Goal: Information Seeking & Learning: Learn about a topic

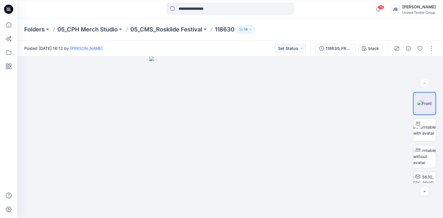
click at [7, 9] on icon at bounding box center [8, 9] width 2 height 0
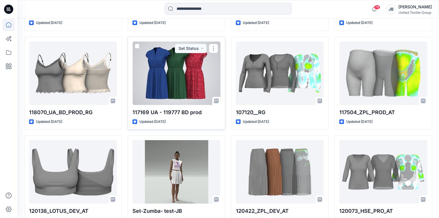
scroll to position [337, 0]
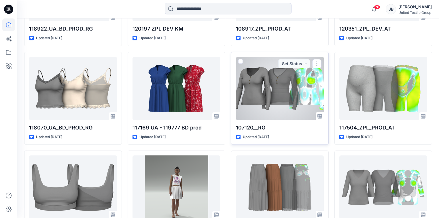
click at [257, 90] on div at bounding box center [280, 88] width 88 height 63
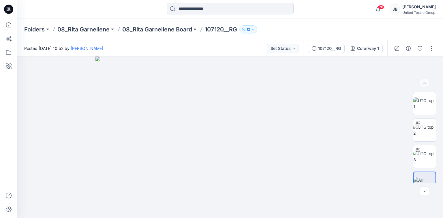
click at [8, 6] on icon at bounding box center [8, 9] width 9 height 9
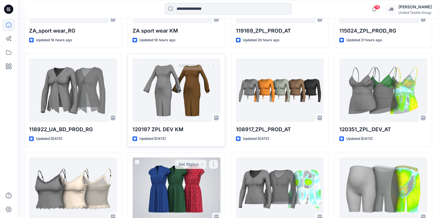
scroll to position [323, 0]
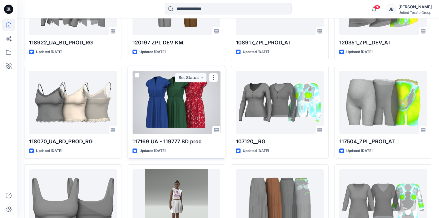
click at [170, 102] on div at bounding box center [177, 102] width 88 height 63
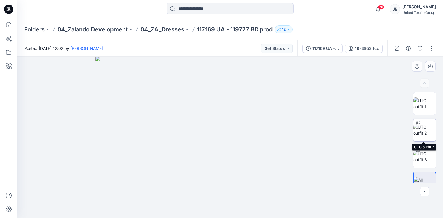
click at [424, 128] on img at bounding box center [424, 130] width 22 height 12
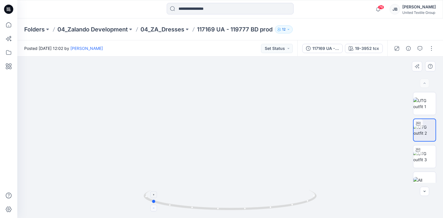
drag, startPoint x: 230, startPoint y: 210, endPoint x: 151, endPoint y: 209, distance: 79.0
click at [151, 209] on icon at bounding box center [231, 201] width 174 height 22
click at [7, 7] on icon at bounding box center [8, 9] width 9 height 9
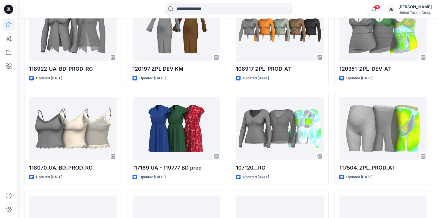
scroll to position [300, 0]
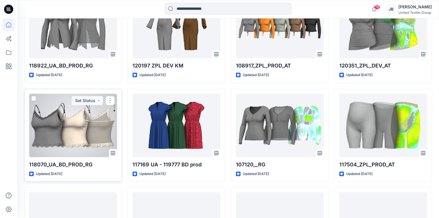
click at [82, 133] on div at bounding box center [73, 125] width 88 height 63
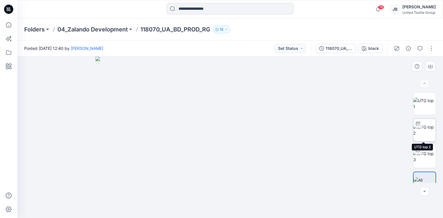
click at [424, 127] on img at bounding box center [424, 130] width 22 height 12
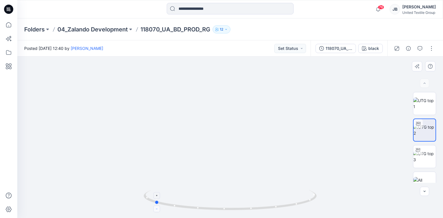
drag, startPoint x: 230, startPoint y: 209, endPoint x: 154, endPoint y: 210, distance: 75.9
click at [154, 210] on icon at bounding box center [231, 201] width 174 height 22
click at [6, 9] on icon at bounding box center [8, 9] width 9 height 9
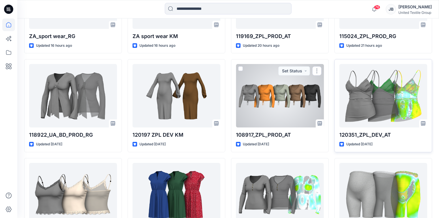
scroll to position [231, 0]
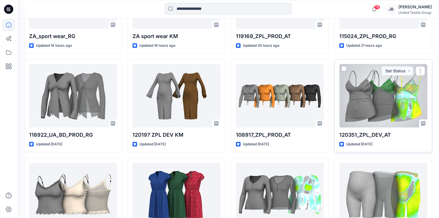
click at [366, 97] on div at bounding box center [384, 95] width 88 height 63
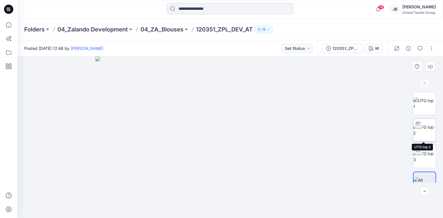
click at [423, 129] on img at bounding box center [424, 130] width 22 height 12
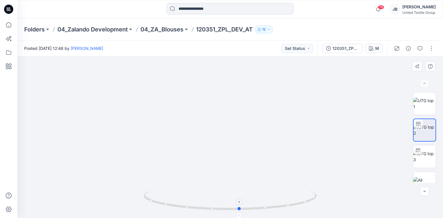
drag, startPoint x: 230, startPoint y: 211, endPoint x: 239, endPoint y: 213, distance: 9.7
click at [239, 212] on icon at bounding box center [231, 201] width 174 height 22
click at [377, 48] on div "M" at bounding box center [377, 48] width 4 height 6
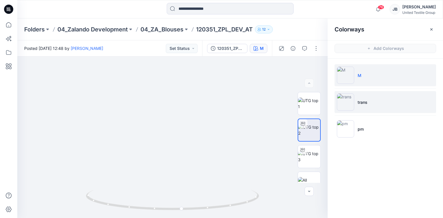
click at [342, 100] on img at bounding box center [345, 101] width 17 height 17
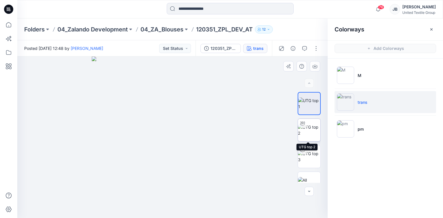
click at [305, 128] on img at bounding box center [309, 130] width 22 height 12
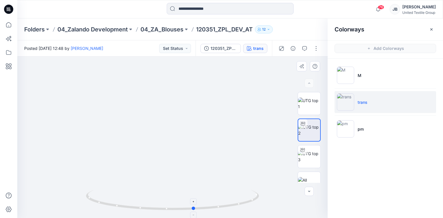
drag, startPoint x: 173, startPoint y: 209, endPoint x: 195, endPoint y: 208, distance: 21.9
click at [195, 208] on circle at bounding box center [193, 207] width 3 height 3
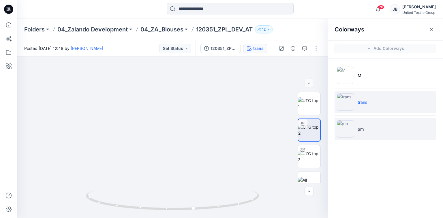
click at [343, 131] on img at bounding box center [345, 128] width 17 height 17
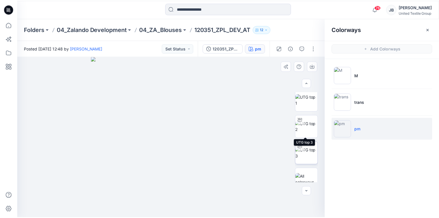
scroll to position [91, 0]
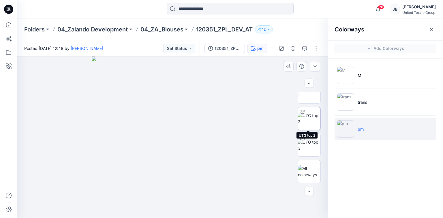
click at [309, 123] on img at bounding box center [309, 118] width 22 height 12
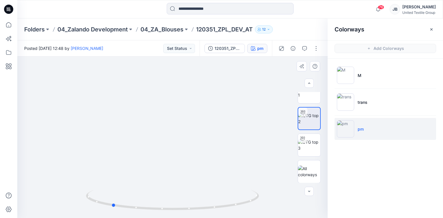
drag, startPoint x: 170, startPoint y: 209, endPoint x: 285, endPoint y: 197, distance: 114.8
click at [285, 197] on div at bounding box center [172, 137] width 310 height 161
drag, startPoint x: 114, startPoint y: 205, endPoint x: 169, endPoint y: 205, distance: 55.1
click at [169, 205] on icon at bounding box center [173, 201] width 174 height 22
click at [7, 10] on icon at bounding box center [8, 10] width 2 height 0
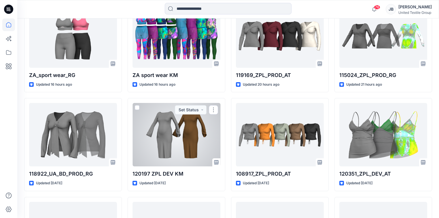
scroll to position [231, 0]
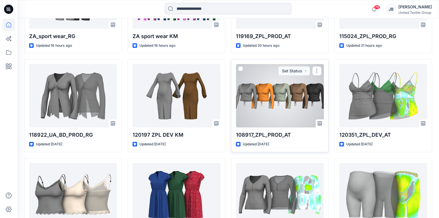
click at [266, 115] on div at bounding box center [280, 95] width 88 height 63
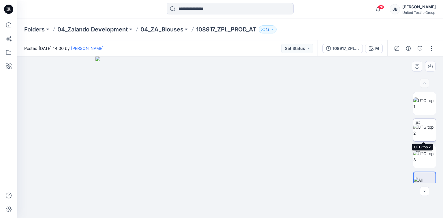
click at [424, 129] on img at bounding box center [424, 130] width 22 height 12
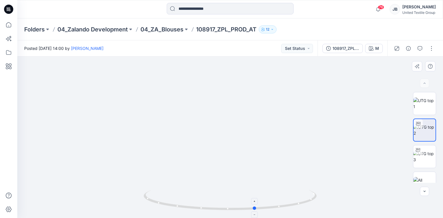
drag, startPoint x: 230, startPoint y: 209, endPoint x: 255, endPoint y: 206, distance: 25.5
click at [255, 206] on circle at bounding box center [254, 207] width 3 height 3
drag, startPoint x: 266, startPoint y: 153, endPoint x: 267, endPoint y: 82, distance: 70.9
drag, startPoint x: 272, startPoint y: 136, endPoint x: 265, endPoint y: 108, distance: 28.4
drag, startPoint x: 254, startPoint y: 209, endPoint x: 220, endPoint y: 209, distance: 34.3
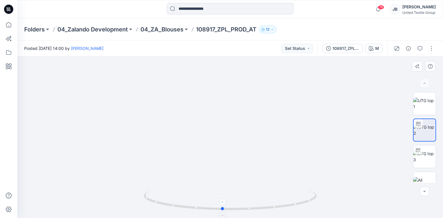
click at [221, 209] on circle at bounding box center [222, 208] width 3 height 3
drag, startPoint x: 222, startPoint y: 210, endPoint x: 233, endPoint y: 202, distance: 13.6
click at [233, 202] on icon at bounding box center [231, 201] width 174 height 22
drag, startPoint x: 247, startPoint y: 87, endPoint x: 230, endPoint y: 191, distance: 105.4
click at [372, 47] on icon "button" at bounding box center [371, 48] width 5 height 5
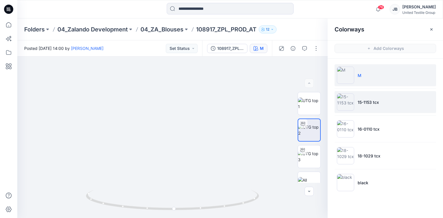
click at [346, 104] on img at bounding box center [345, 101] width 17 height 17
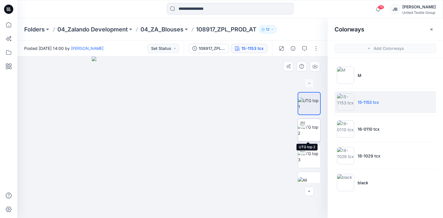
click at [305, 129] on img at bounding box center [309, 130] width 22 height 12
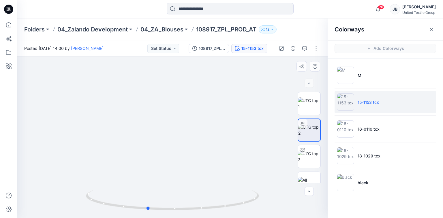
drag, startPoint x: 172, startPoint y: 210, endPoint x: 320, endPoint y: 192, distance: 149.0
click at [320, 192] on div at bounding box center [172, 137] width 310 height 161
drag, startPoint x: 149, startPoint y: 208, endPoint x: 168, endPoint y: 207, distance: 19.4
click at [168, 207] on icon at bounding box center [173, 201] width 174 height 22
click at [6, 8] on icon at bounding box center [8, 9] width 9 height 9
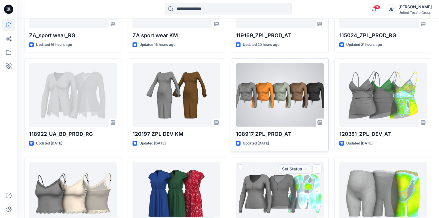
scroll to position [231, 0]
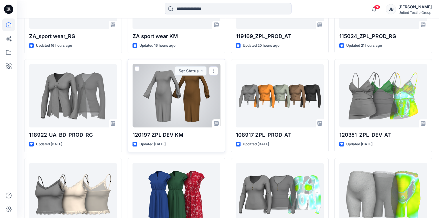
click at [171, 96] on div at bounding box center [177, 95] width 88 height 63
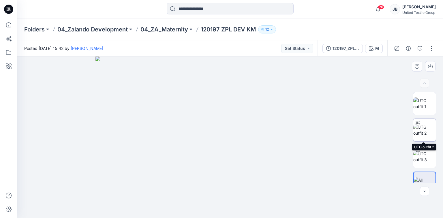
click at [420, 131] on img at bounding box center [424, 130] width 22 height 12
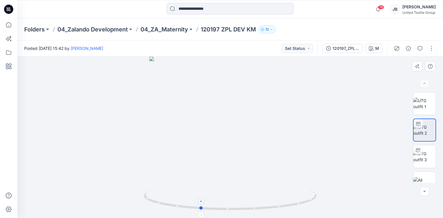
drag, startPoint x: 230, startPoint y: 208, endPoint x: 200, endPoint y: 209, distance: 30.0
click at [200, 209] on circle at bounding box center [201, 207] width 3 height 3
drag, startPoint x: 251, startPoint y: 73, endPoint x: 236, endPoint y: 121, distance: 50.1
drag, startPoint x: 200, startPoint y: 209, endPoint x: 237, endPoint y: 207, distance: 36.7
click at [237, 207] on icon at bounding box center [231, 201] width 174 height 22
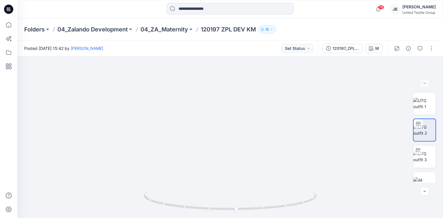
click at [5, 10] on icon at bounding box center [8, 9] width 9 height 9
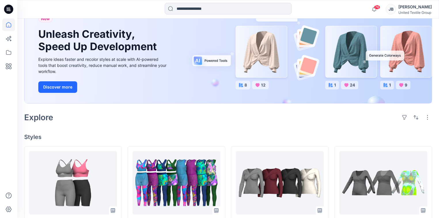
scroll to position [138, 0]
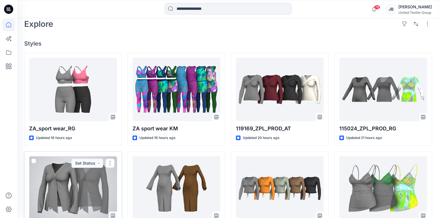
click at [81, 184] on div at bounding box center [73, 187] width 88 height 63
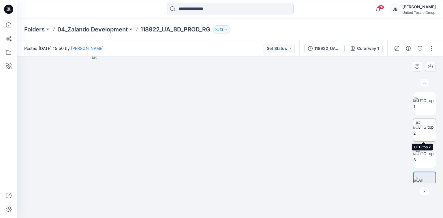
click at [422, 130] on img at bounding box center [424, 130] width 22 height 12
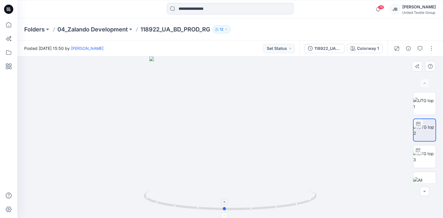
drag, startPoint x: 230, startPoint y: 211, endPoint x: 225, endPoint y: 216, distance: 8.0
click at [225, 212] on icon at bounding box center [231, 201] width 174 height 22
drag, startPoint x: 224, startPoint y: 210, endPoint x: 240, endPoint y: 215, distance: 16.2
click at [240, 212] on icon at bounding box center [231, 201] width 174 height 22
click at [9, 10] on icon at bounding box center [8, 10] width 3 height 0
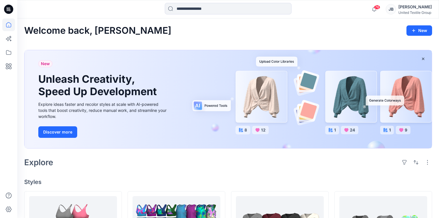
scroll to position [161, 0]
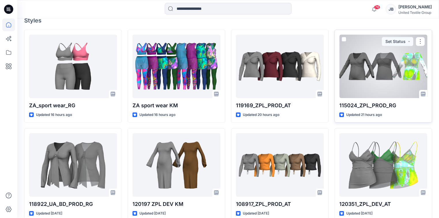
click at [368, 72] on div at bounding box center [384, 66] width 88 height 63
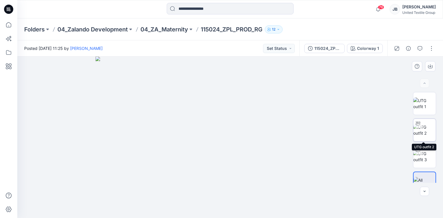
click at [427, 127] on img at bounding box center [424, 130] width 22 height 12
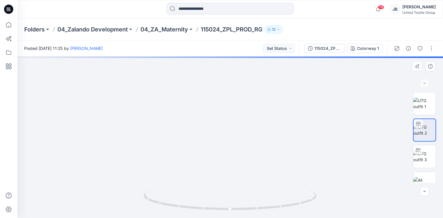
drag, startPoint x: 232, startPoint y: 112, endPoint x: 219, endPoint y: 164, distance: 53.4
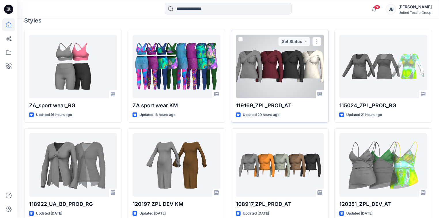
scroll to position [138, 0]
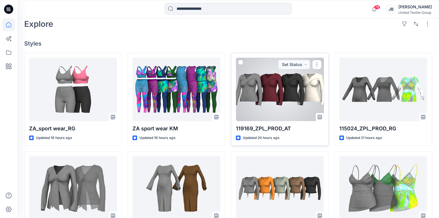
click at [266, 94] on div at bounding box center [280, 89] width 88 height 63
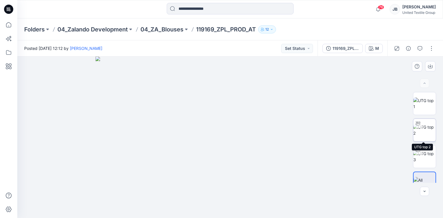
click at [425, 126] on img at bounding box center [424, 130] width 22 height 12
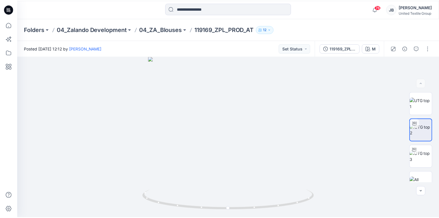
scroll to position [138, 0]
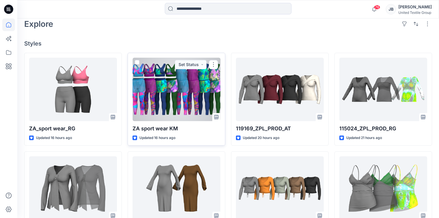
click at [173, 91] on div at bounding box center [177, 89] width 88 height 63
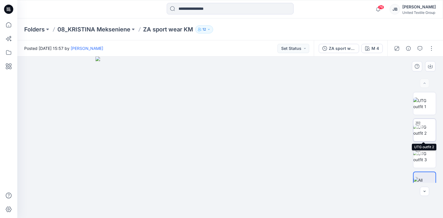
click at [428, 127] on img at bounding box center [424, 130] width 22 height 12
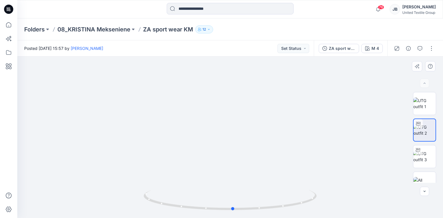
drag, startPoint x: 273, startPoint y: 198, endPoint x: 276, endPoint y: 123, distance: 74.7
click at [260, 210] on icon at bounding box center [231, 201] width 174 height 22
drag, startPoint x: 232, startPoint y: 211, endPoint x: 161, endPoint y: 203, distance: 71.6
click at [161, 203] on icon at bounding box center [231, 201] width 174 height 22
drag, startPoint x: 285, startPoint y: 59, endPoint x: 279, endPoint y: 142, distance: 83.5
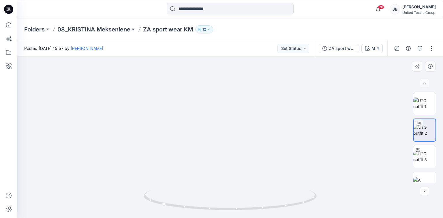
drag, startPoint x: 284, startPoint y: 172, endPoint x: 291, endPoint y: 83, distance: 88.8
drag, startPoint x: 285, startPoint y: 141, endPoint x: 282, endPoint y: 155, distance: 13.9
drag, startPoint x: 277, startPoint y: 169, endPoint x: 284, endPoint y: 115, distance: 54.2
click at [9, 9] on icon at bounding box center [9, 8] width 3 height 0
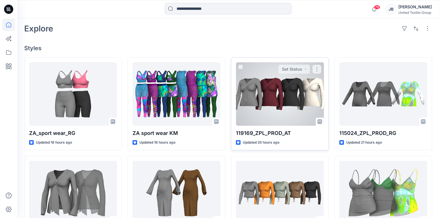
scroll to position [138, 0]
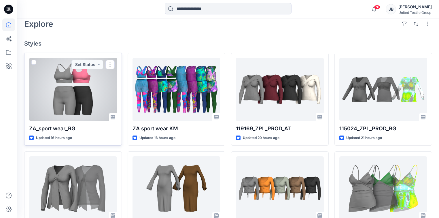
click at [78, 89] on div at bounding box center [73, 89] width 88 height 63
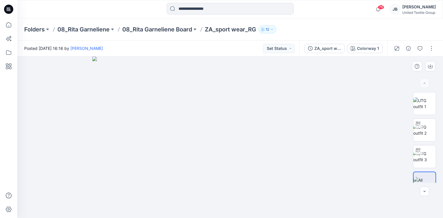
drag, startPoint x: 286, startPoint y: 118, endPoint x: 283, endPoint y: 136, distance: 18.5
drag, startPoint x: 424, startPoint y: 129, endPoint x: 287, endPoint y: 130, distance: 137.0
click at [424, 128] on img at bounding box center [424, 130] width 22 height 12
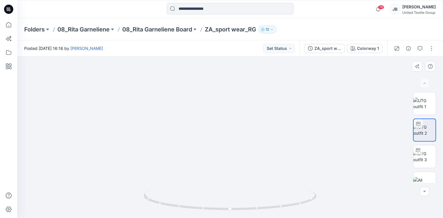
drag, startPoint x: 269, startPoint y: 123, endPoint x: 260, endPoint y: 146, distance: 24.4
drag, startPoint x: 256, startPoint y: 127, endPoint x: 246, endPoint y: 186, distance: 59.5
drag, startPoint x: 230, startPoint y: 209, endPoint x: 161, endPoint y: 207, distance: 69.8
click at [161, 207] on icon at bounding box center [231, 201] width 174 height 22
click at [361, 48] on div "Colorway 1" at bounding box center [368, 48] width 22 height 6
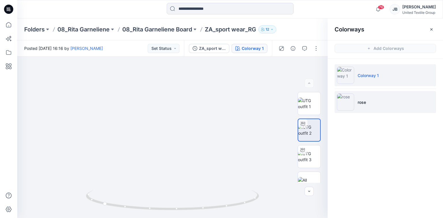
click at [347, 99] on img at bounding box center [345, 101] width 17 height 17
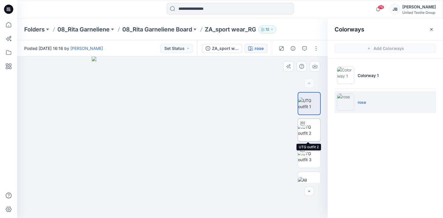
click at [311, 127] on img at bounding box center [309, 130] width 22 height 12
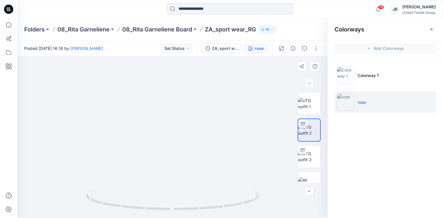
drag, startPoint x: 218, startPoint y: 118, endPoint x: 216, endPoint y: 172, distance: 54.0
drag, startPoint x: 211, startPoint y: 161, endPoint x: 264, endPoint y: 150, distance: 54.1
click at [172, 209] on circle at bounding box center [172, 208] width 3 height 3
drag, startPoint x: 172, startPoint y: 209, endPoint x: 254, endPoint y: 207, distance: 82.5
click at [254, 207] on icon at bounding box center [173, 201] width 174 height 22
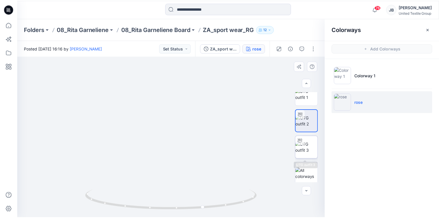
scroll to position [12, 0]
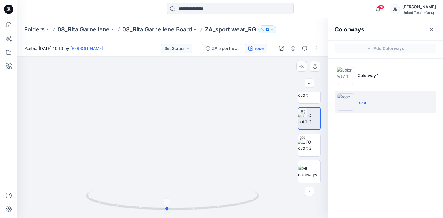
drag, startPoint x: 205, startPoint y: 209, endPoint x: 166, endPoint y: 211, distance: 39.0
click at [166, 211] on icon at bounding box center [173, 201] width 174 height 22
click at [9, 6] on icon at bounding box center [8, 9] width 9 height 9
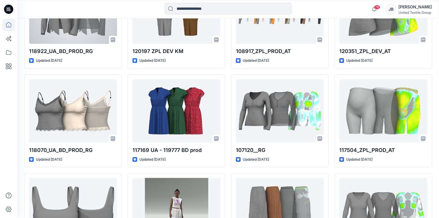
scroll to position [369, 0]
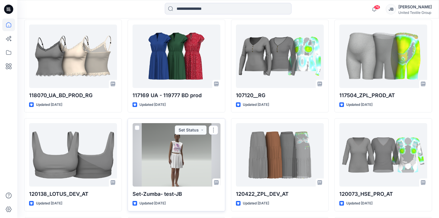
click at [162, 149] on div at bounding box center [177, 154] width 88 height 63
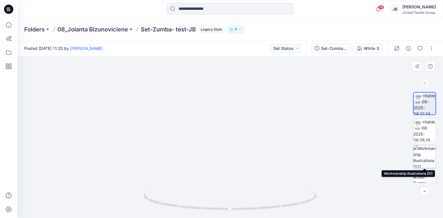
click at [424, 156] on img at bounding box center [424, 156] width 22 height 22
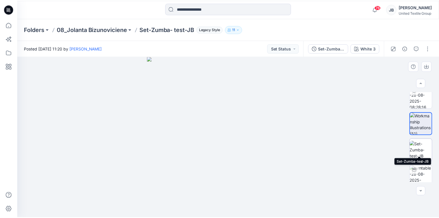
scroll to position [38, 0]
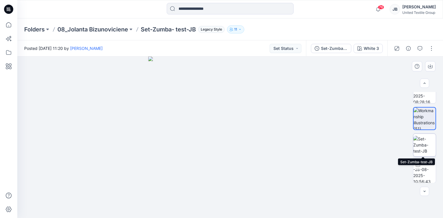
click at [427, 145] on img at bounding box center [424, 145] width 22 height 18
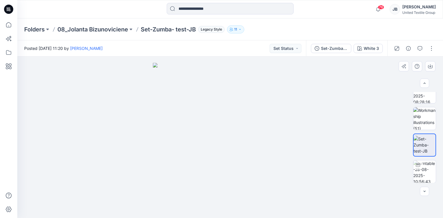
click at [337, 113] on div at bounding box center [230, 137] width 426 height 161
click at [365, 50] on div "White 3" at bounding box center [371, 48] width 15 height 6
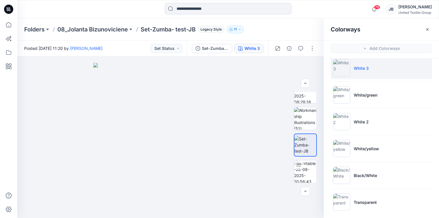
scroll to position [10, 0]
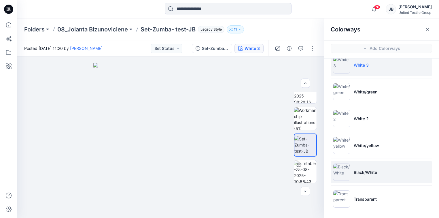
click at [338, 173] on img at bounding box center [341, 172] width 17 height 17
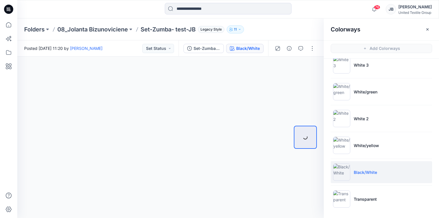
scroll to position [0, 0]
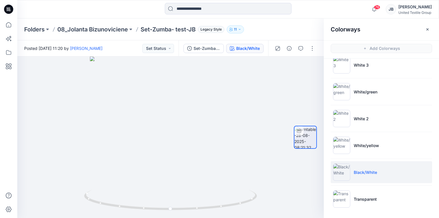
click at [6, 7] on icon at bounding box center [8, 9] width 9 height 9
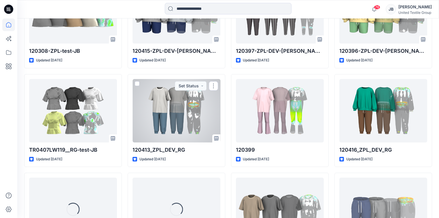
scroll to position [1248, 0]
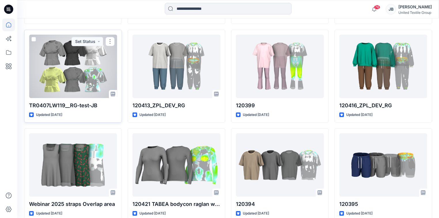
click at [40, 69] on div at bounding box center [73, 66] width 88 height 63
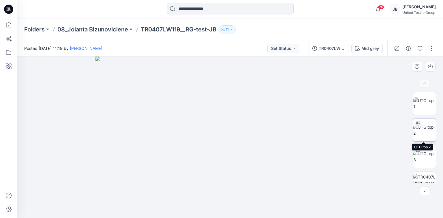
click at [427, 131] on img at bounding box center [424, 130] width 22 height 12
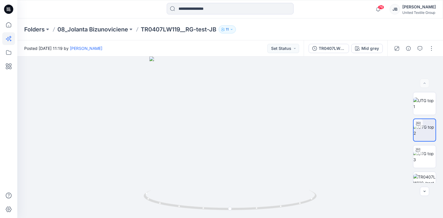
drag, startPoint x: 9, startPoint y: 8, endPoint x: 4, endPoint y: 42, distance: 33.9
click at [9, 8] on icon at bounding box center [9, 8] width 3 height 0
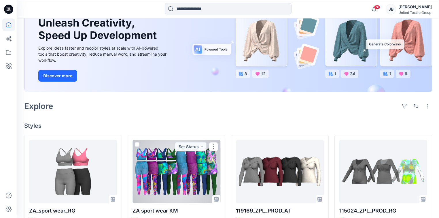
scroll to position [46, 0]
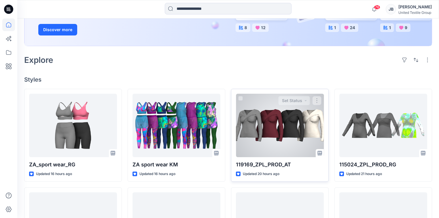
scroll to position [115, 0]
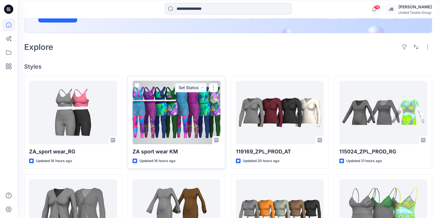
click at [200, 125] on div at bounding box center [177, 112] width 88 height 63
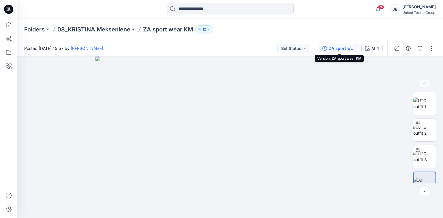
click at [326, 47] on icon "button" at bounding box center [324, 48] width 5 height 5
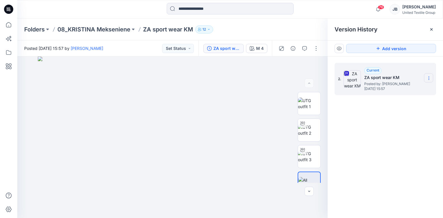
click at [428, 77] on icon at bounding box center [429, 78] width 5 height 5
click at [395, 89] on span "Download Source BW File" at bounding box center [399, 89] width 48 height 7
click at [9, 8] on icon at bounding box center [8, 7] width 3 height 0
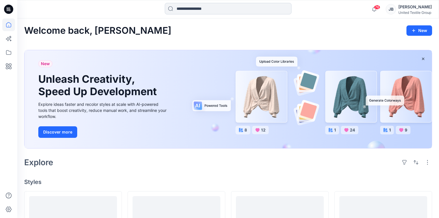
click at [185, 8] on input at bounding box center [228, 9] width 127 height 12
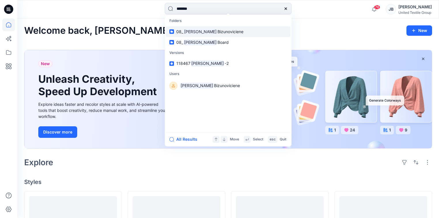
type input "*******"
click at [191, 31] on mark "[PERSON_NAME]" at bounding box center [200, 31] width 34 height 7
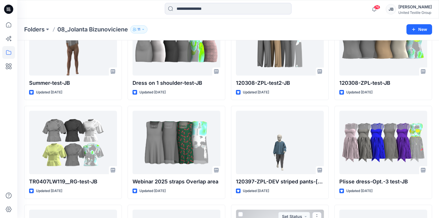
scroll to position [58, 0]
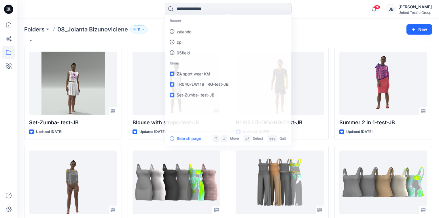
click at [200, 6] on input at bounding box center [228, 9] width 127 height 12
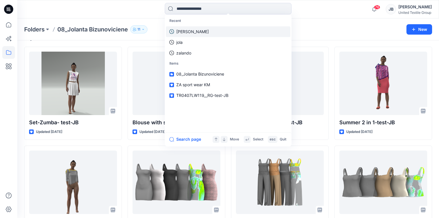
click at [190, 33] on link "[PERSON_NAME]" at bounding box center [228, 31] width 125 height 11
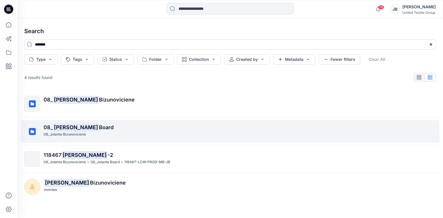
click at [64, 127] on mark "[PERSON_NAME]" at bounding box center [76, 127] width 46 height 8
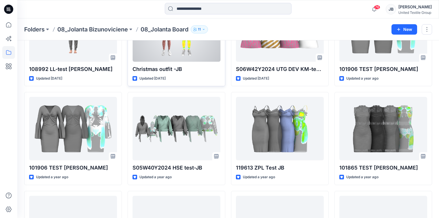
scroll to position [369, 0]
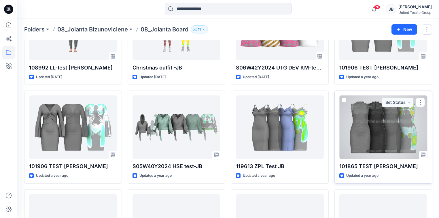
click at [378, 134] on div at bounding box center [384, 126] width 88 height 63
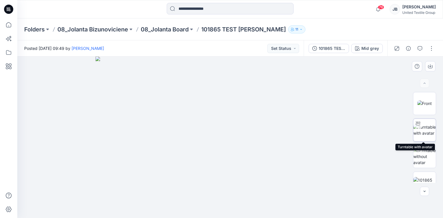
click at [426, 128] on img at bounding box center [424, 130] width 22 height 12
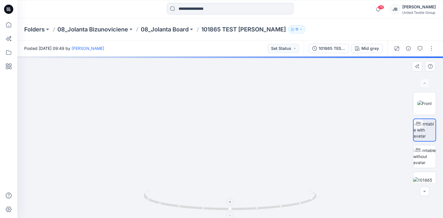
drag, startPoint x: 255, startPoint y: 110, endPoint x: 232, endPoint y: 194, distance: 86.5
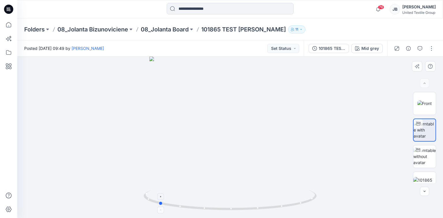
drag, startPoint x: 230, startPoint y: 210, endPoint x: 159, endPoint y: 210, distance: 71.8
click at [159, 210] on icon at bounding box center [231, 201] width 174 height 22
click at [7, 9] on icon at bounding box center [8, 9] width 2 height 0
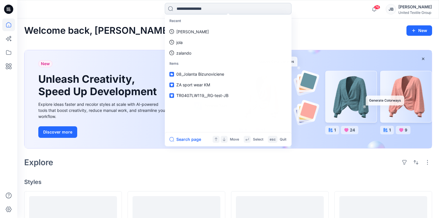
click at [206, 10] on input at bounding box center [228, 9] width 127 height 12
click at [189, 35] on link "[PERSON_NAME]" at bounding box center [228, 31] width 125 height 11
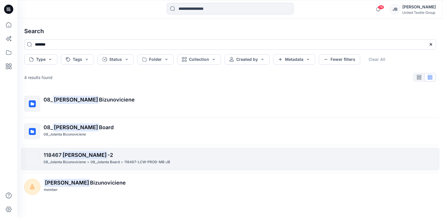
click at [63, 156] on mark "[PERSON_NAME]" at bounding box center [84, 155] width 46 height 8
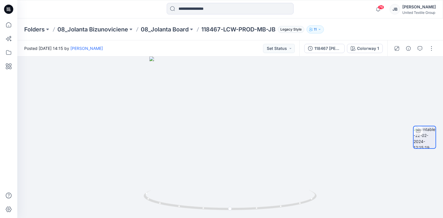
click at [8, 9] on icon at bounding box center [9, 9] width 2 height 0
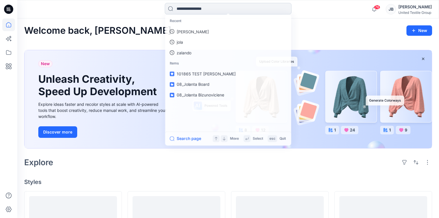
click at [186, 7] on input at bounding box center [228, 9] width 127 height 12
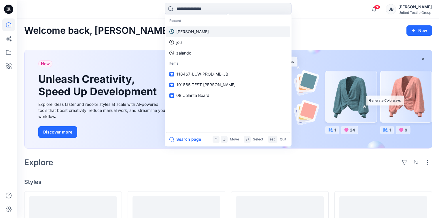
click at [187, 31] on p "[PERSON_NAME]" at bounding box center [192, 32] width 33 height 6
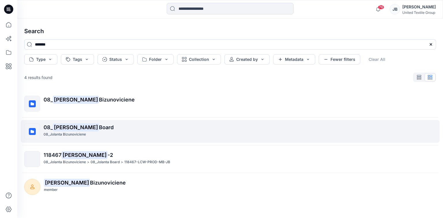
click at [59, 130] on mark "[PERSON_NAME]" at bounding box center [76, 127] width 46 height 8
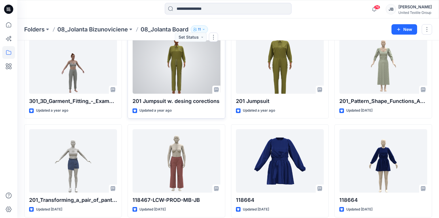
scroll to position [1032, 0]
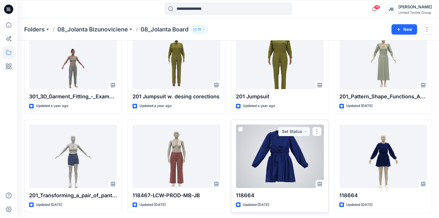
click at [281, 148] on div at bounding box center [280, 156] width 88 height 63
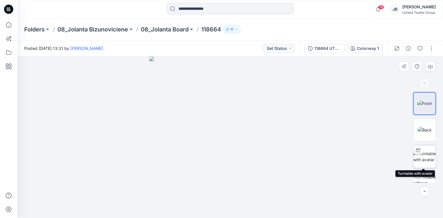
click at [429, 159] on img at bounding box center [424, 157] width 22 height 12
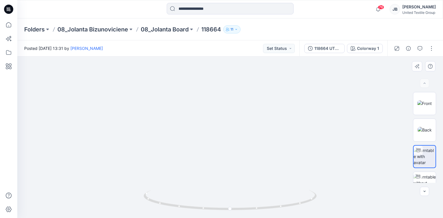
drag, startPoint x: 298, startPoint y: 71, endPoint x: 293, endPoint y: 138, distance: 67.6
click at [172, 28] on p "08_Jolanta Board" at bounding box center [165, 29] width 48 height 8
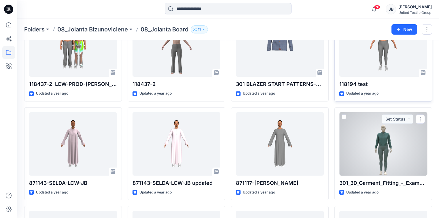
scroll to position [854, 0]
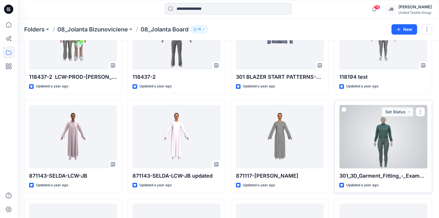
click at [386, 141] on div at bounding box center [384, 136] width 88 height 63
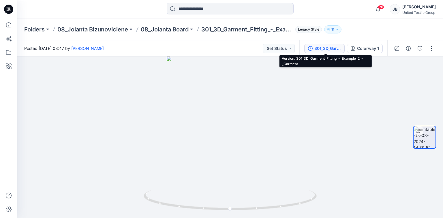
click at [323, 50] on div "301_3D_Garment_Fitting_-_Example_2_-_Garment" at bounding box center [327, 48] width 27 height 6
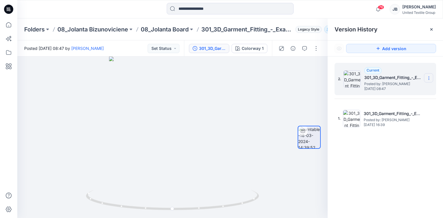
click at [429, 77] on icon at bounding box center [429, 78] width 5 height 5
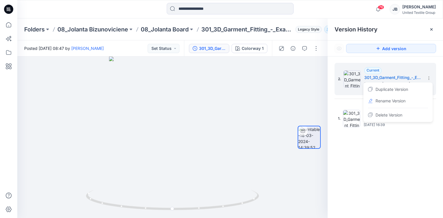
click at [369, 148] on div "2. Current 301_3D_Garment_Fitting_-_Example_2_-_Garment Posted by: [PERSON_NAME…" at bounding box center [385, 142] width 115 height 170
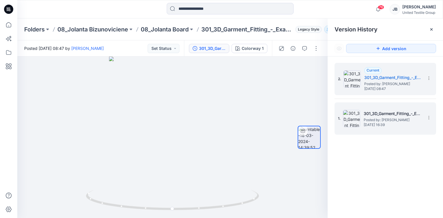
click at [369, 124] on span "[DATE] 16:39" at bounding box center [393, 125] width 58 height 4
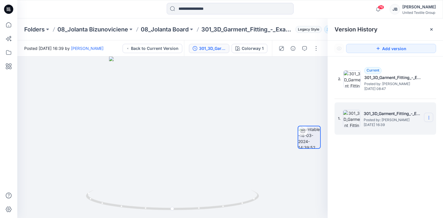
click at [430, 117] on icon at bounding box center [429, 117] width 5 height 5
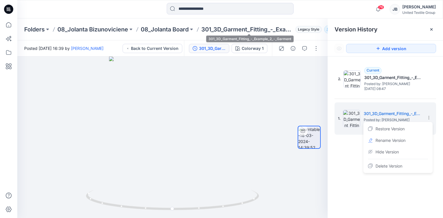
click at [241, 29] on p "301_3D_Garment_Fitting_-_Example_2_-_Garment" at bounding box center [247, 29] width 92 height 8
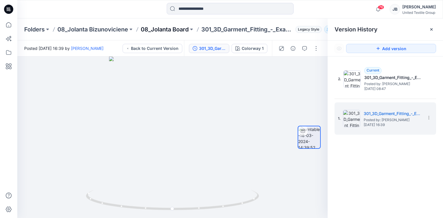
click at [171, 30] on p "08_Jolanta Board" at bounding box center [165, 29] width 48 height 8
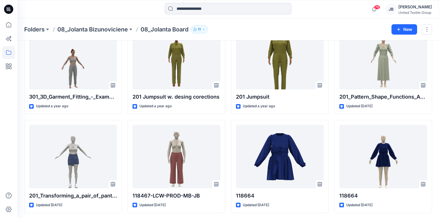
scroll to position [1032, 0]
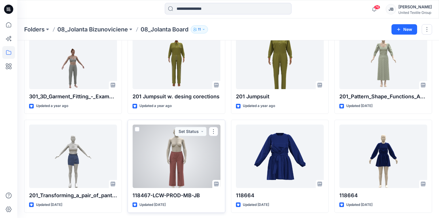
click at [195, 153] on div at bounding box center [177, 156] width 88 height 63
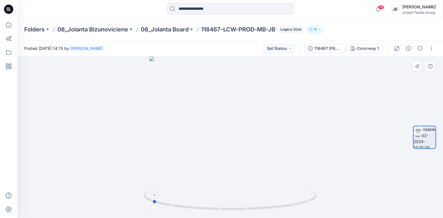
drag, startPoint x: 231, startPoint y: 211, endPoint x: 153, endPoint y: 211, distance: 77.3
click at [153, 211] on icon at bounding box center [231, 201] width 174 height 22
click at [174, 29] on p "08_Jolanta Board" at bounding box center [165, 29] width 48 height 8
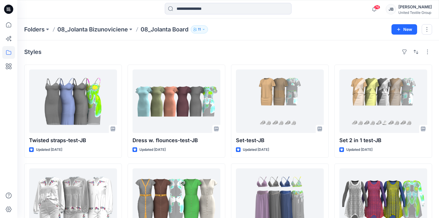
click at [6, 9] on icon at bounding box center [8, 9] width 9 height 9
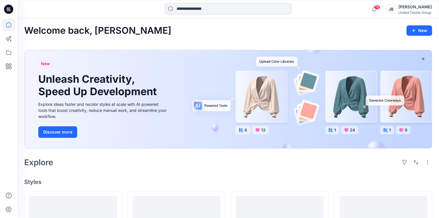
click at [183, 8] on input at bounding box center [228, 9] width 127 height 12
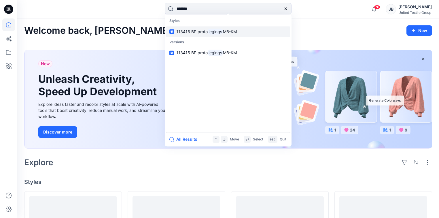
type input "*******"
click at [195, 31] on span "113415 BP proto" at bounding box center [191, 31] width 31 height 5
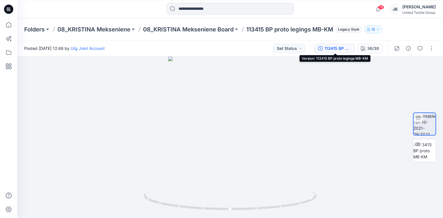
click at [340, 49] on div "113415 BP proto legings MB-KM" at bounding box center [337, 48] width 27 height 6
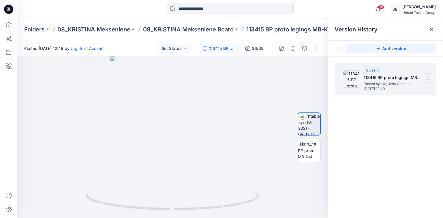
click at [427, 77] on icon at bounding box center [429, 78] width 5 height 5
click at [271, 95] on div at bounding box center [172, 137] width 310 height 161
